Goal: Information Seeking & Learning: Learn about a topic

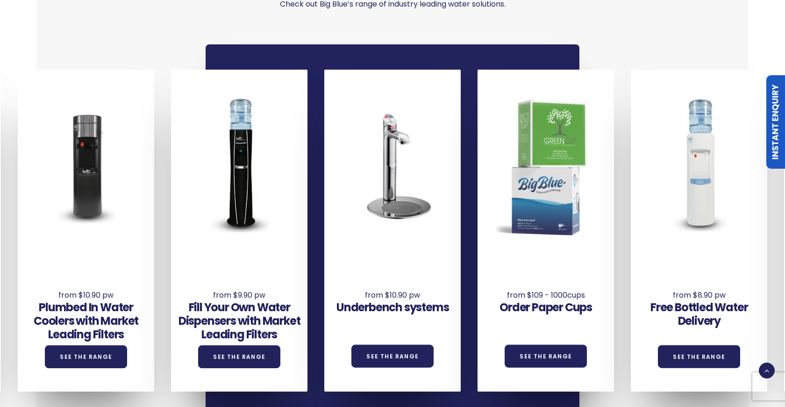
scroll to position [610, 0]
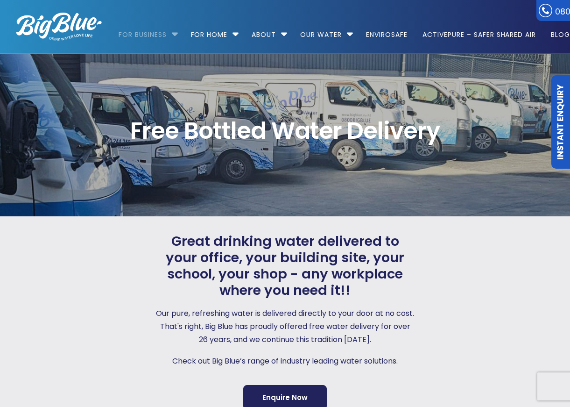
click at [175, 34] on li "For Business Bottled Water Delivery Plumbed in Water Coolers Fill Your Own Cool…" at bounding box center [151, 30] width 64 height 53
click at [176, 35] on li "For Business Bottled Water Delivery Plumbed in Water Coolers Fill Your Own Cool…" at bounding box center [151, 30] width 64 height 53
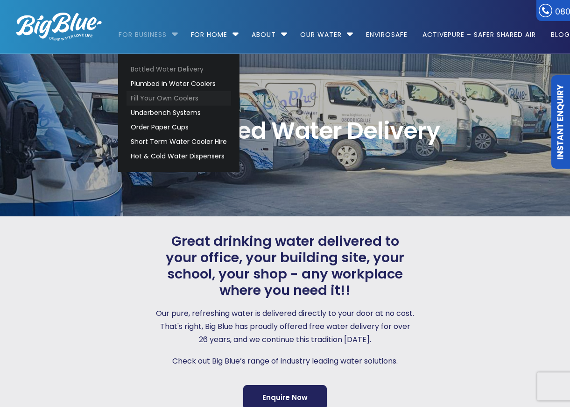
click at [150, 96] on link "Fill Your Own Coolers" at bounding box center [179, 98] width 105 height 14
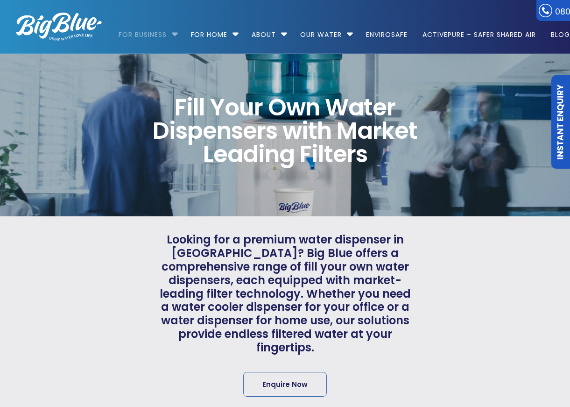
click at [174, 38] on li "For Business Bottled Water Delivery Plumbed in Water Coolers Fill Your Own Cool…" at bounding box center [151, 30] width 64 height 53
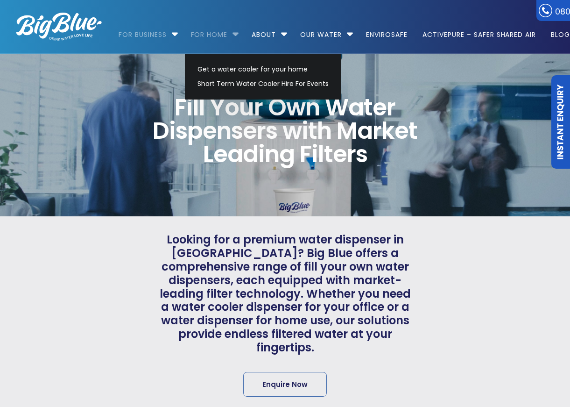
click at [207, 35] on link "For Home" at bounding box center [209, 30] width 50 height 60
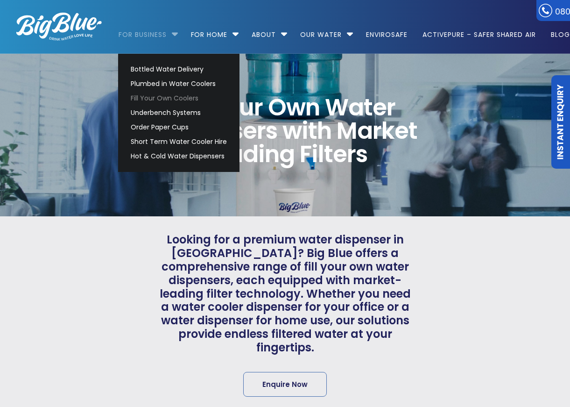
click at [168, 33] on link "For Business" at bounding box center [146, 30] width 55 height 60
click at [162, 35] on link "For Business" at bounding box center [146, 30] width 55 height 60
click at [153, 156] on link "Hot & Cold Water Dispensers" at bounding box center [179, 156] width 105 height 14
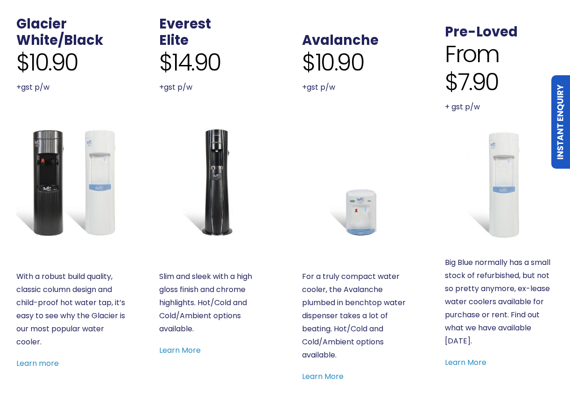
scroll to position [392, 0]
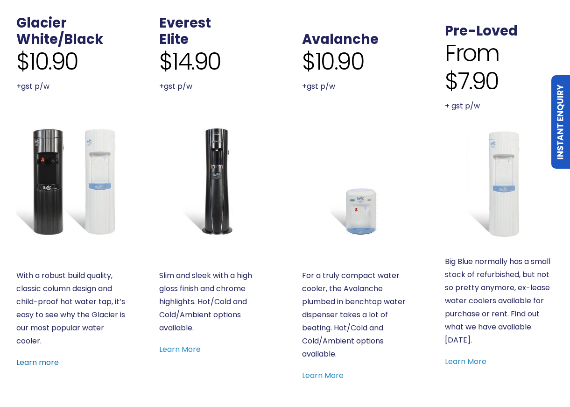
click at [39, 361] on link "Learn more" at bounding box center [37, 362] width 42 height 11
click at [275, 55] on div "Everest Elite $14.90 +gst p/w Slim and sleek with a high gloss finish and chrom…" at bounding box center [213, 203] width 142 height 426
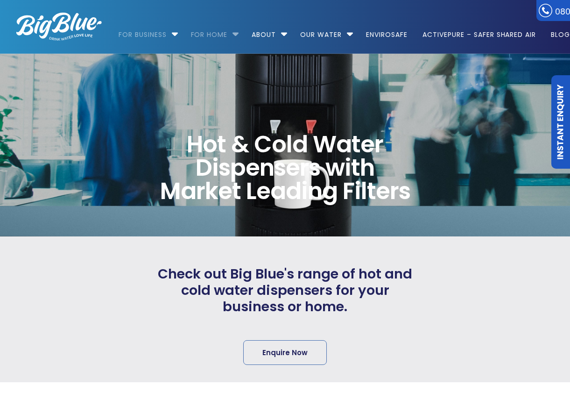
scroll to position [0, 0]
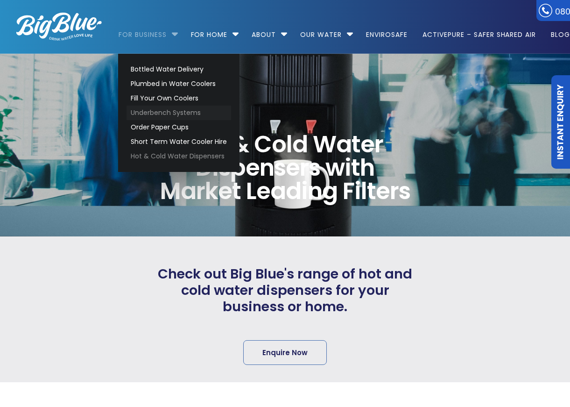
click at [172, 115] on link "Underbench Systems" at bounding box center [179, 113] width 105 height 14
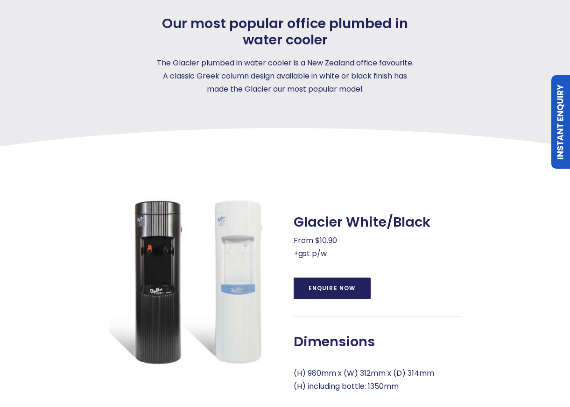
scroll to position [205, 0]
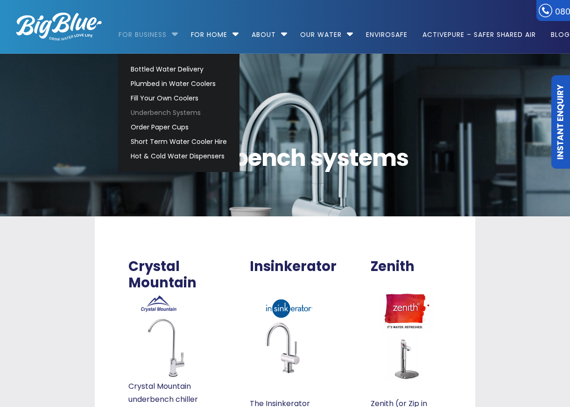
click at [173, 21] on link "For Business" at bounding box center [146, 30] width 55 height 60
click at [156, 78] on link "Plumbed in Water Coolers" at bounding box center [179, 84] width 105 height 14
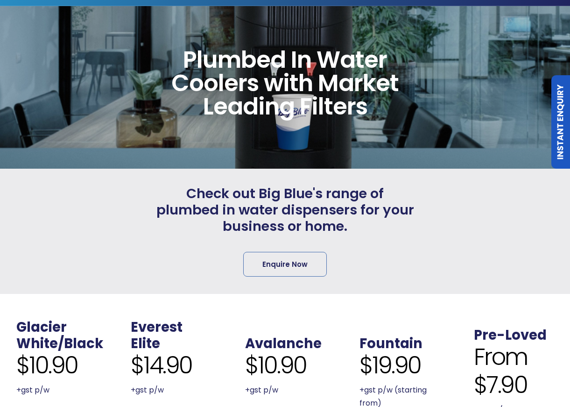
scroll to position [55, 0]
click at [229, 258] on span "Enquire Now" at bounding box center [285, 264] width 261 height 26
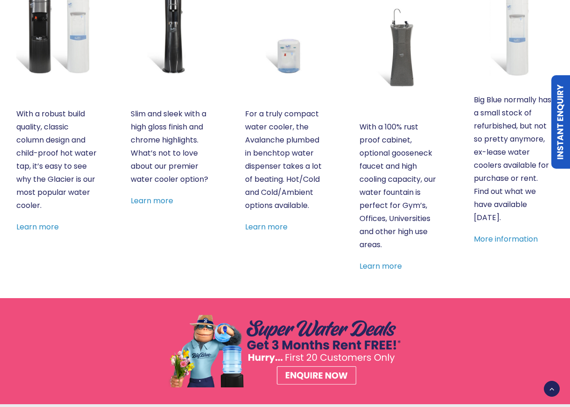
scroll to position [35, 0]
click at [237, 270] on div ". Avalanche $10.90 +gst p/w For a truly compact water cooler, the Avalanche plu…" at bounding box center [285, 77] width 114 height 441
click at [226, 170] on div "Everest Elite $14.90 +gst p/w Slim and sleek with a high gloss finish and chrom…" at bounding box center [171, 77] width 114 height 441
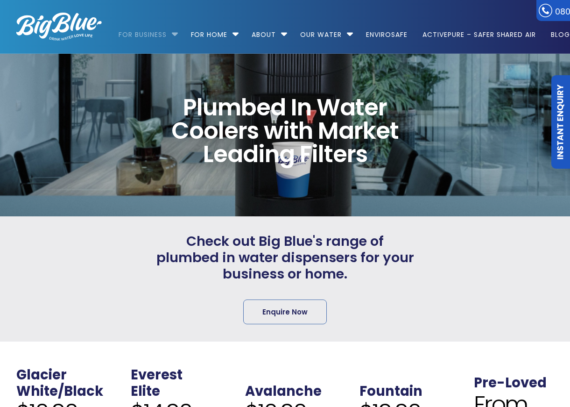
click at [164, 35] on link "For Business" at bounding box center [146, 30] width 55 height 60
click at [174, 35] on li "For Business Bottled Water Delivery Plumbed in Water Coolers Fill Your Own Cool…" at bounding box center [151, 30] width 64 height 53
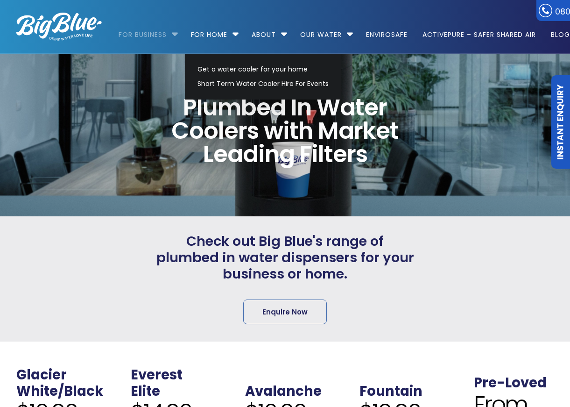
click at [175, 31] on li "For Business Bottled Water Delivery Plumbed in Water Coolers Fill Your Own Cool…" at bounding box center [151, 30] width 64 height 53
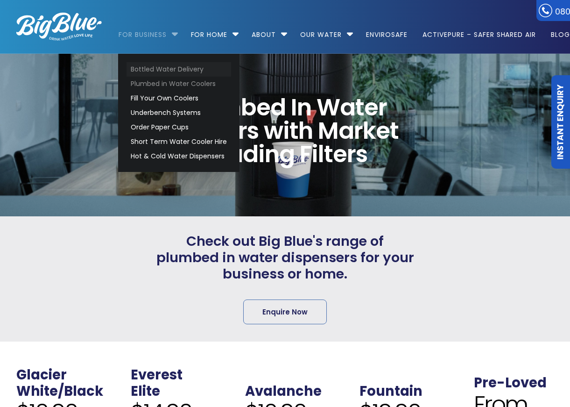
click at [162, 66] on link "Bottled Water Delivery" at bounding box center [179, 69] width 105 height 14
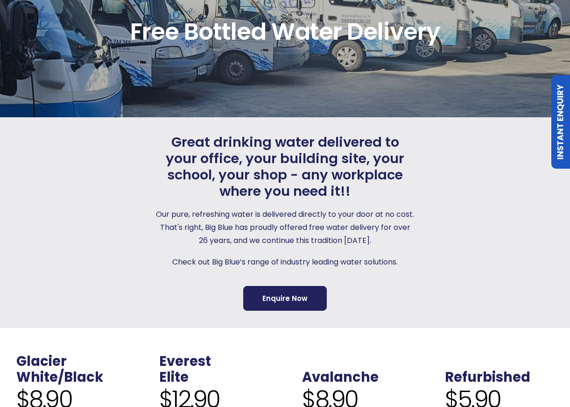
scroll to position [13, 0]
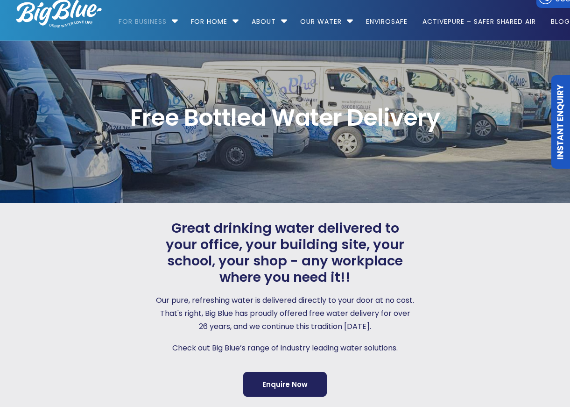
click at [131, 213] on div "Great drinking water delivered to your office, your building site, your school,…" at bounding box center [286, 308] width 572 height 210
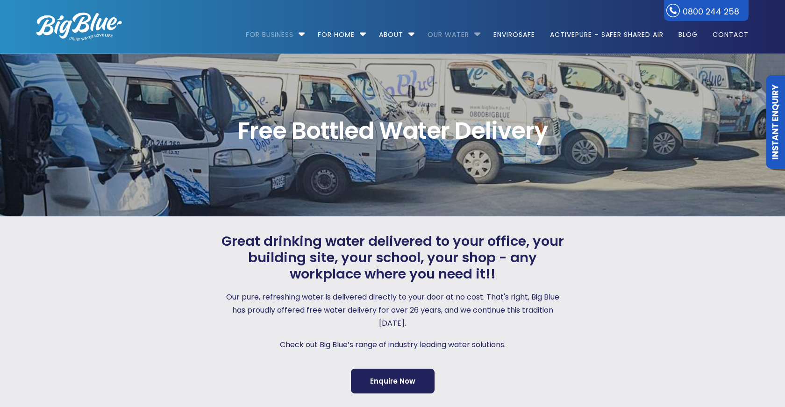
scroll to position [55, 0]
